Goal: Navigation & Orientation: Find specific page/section

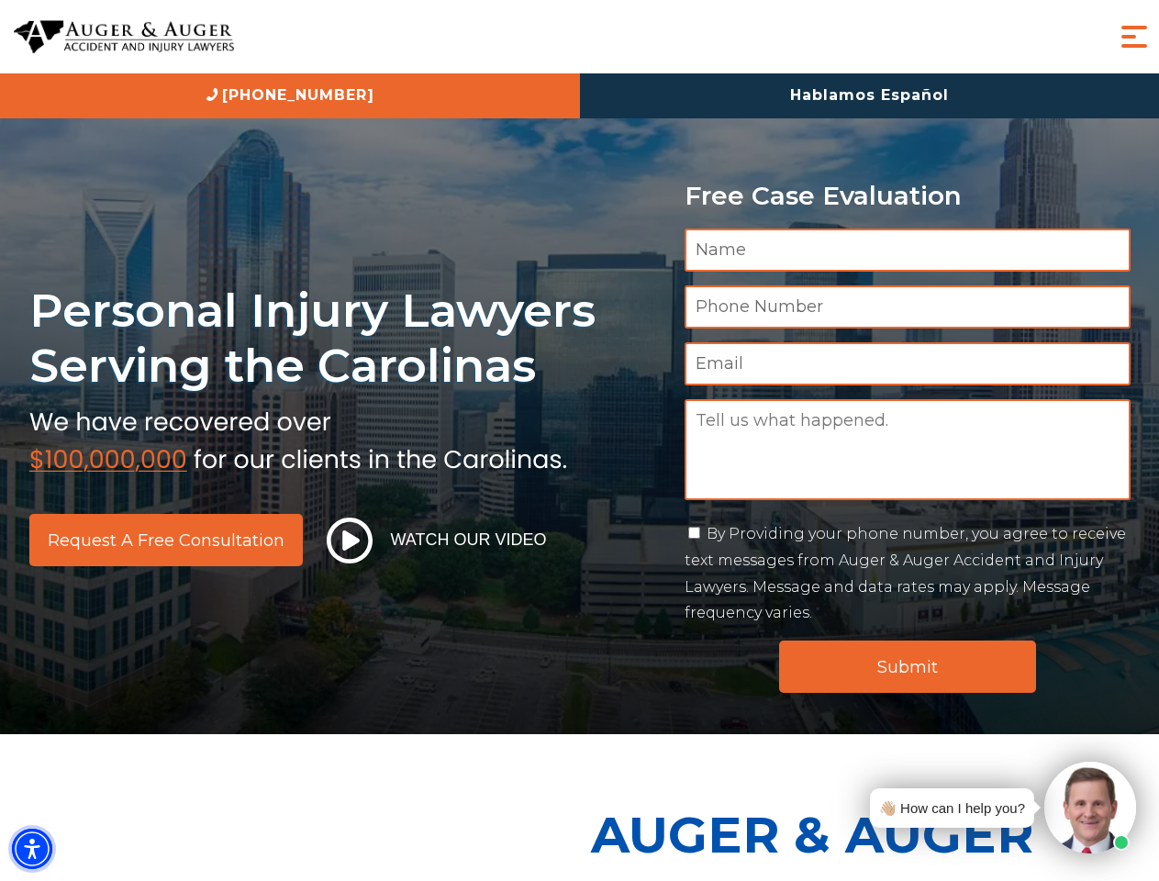
click at [32, 849] on img "Accessibility Menu" at bounding box center [32, 848] width 40 height 40
